Goal: Information Seeking & Learning: Learn about a topic

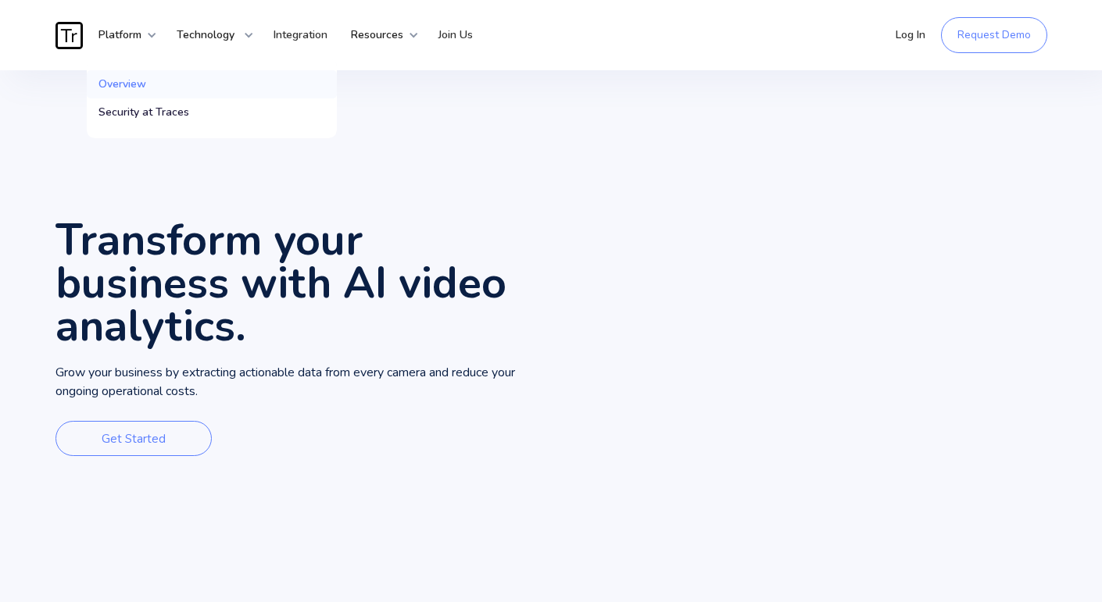
click at [123, 75] on link "Overview" at bounding box center [212, 84] width 250 height 28
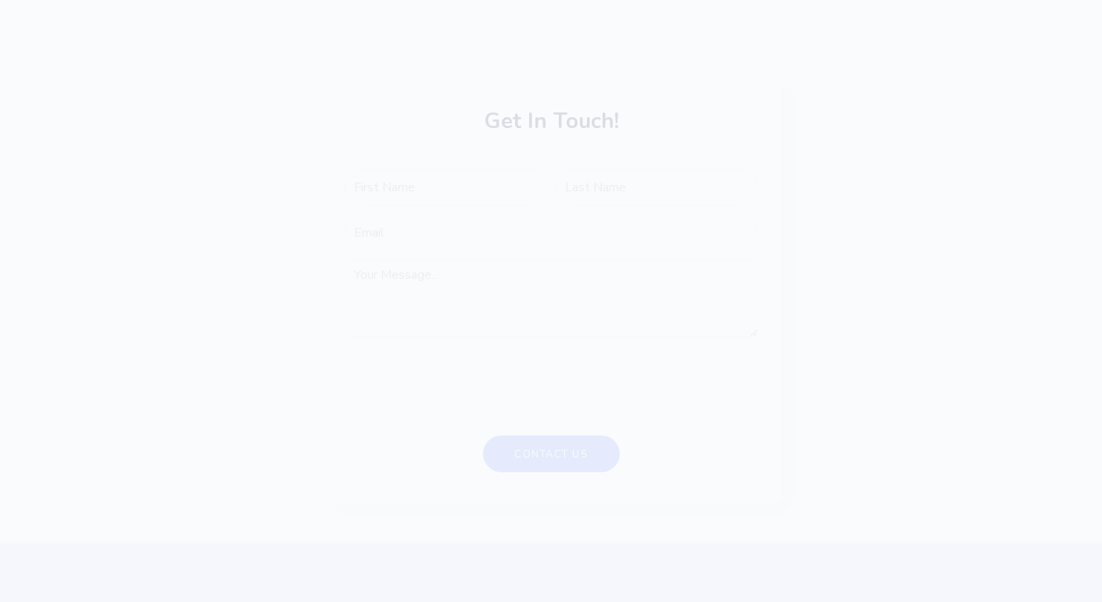
scroll to position [4061, 0]
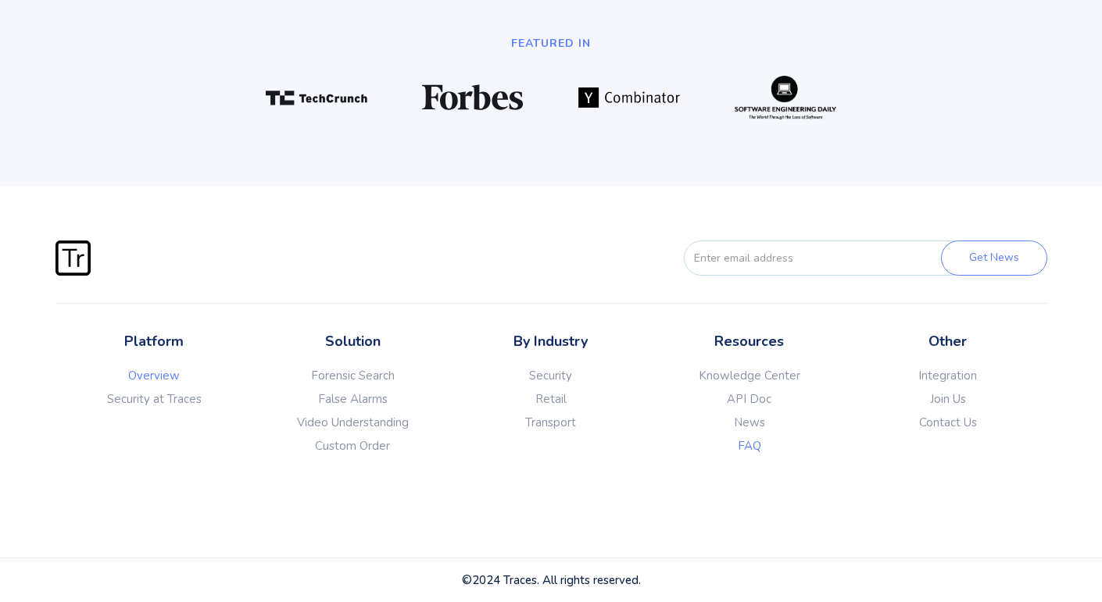
click at [751, 443] on link "FAQ" at bounding box center [749, 446] width 198 height 16
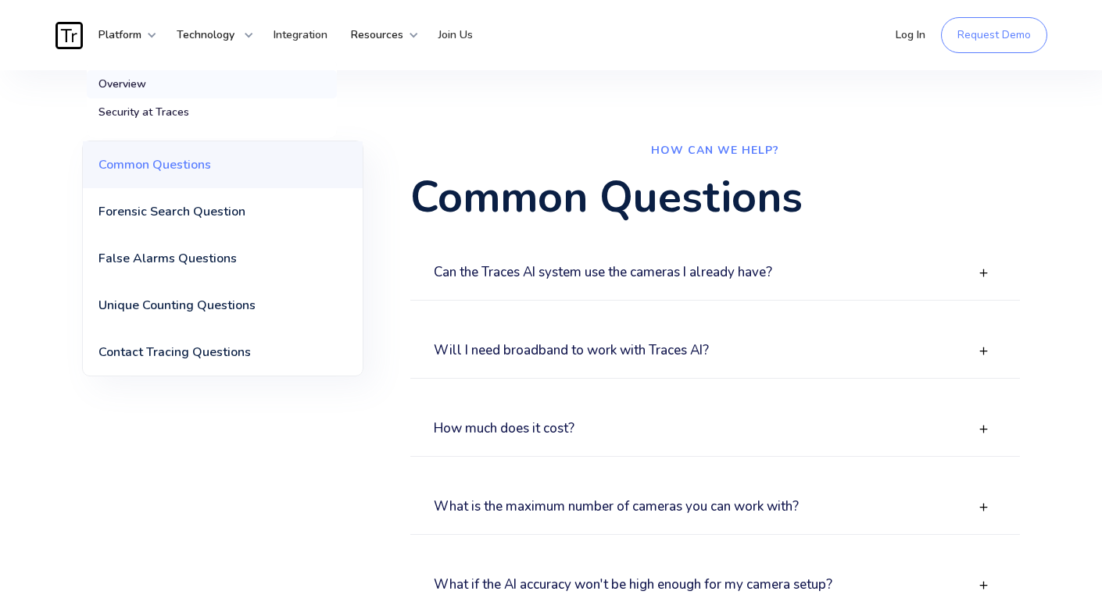
click at [124, 82] on div "Overview" at bounding box center [122, 85] width 48 height 16
